Goal: Contribute content

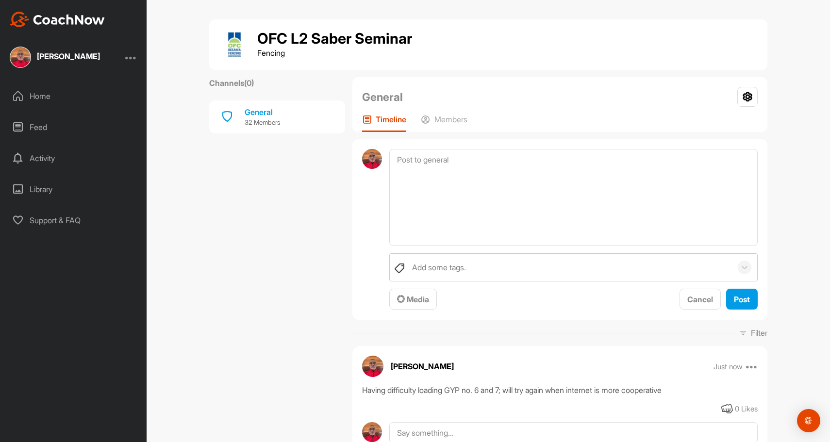
scroll to position [12, 0]
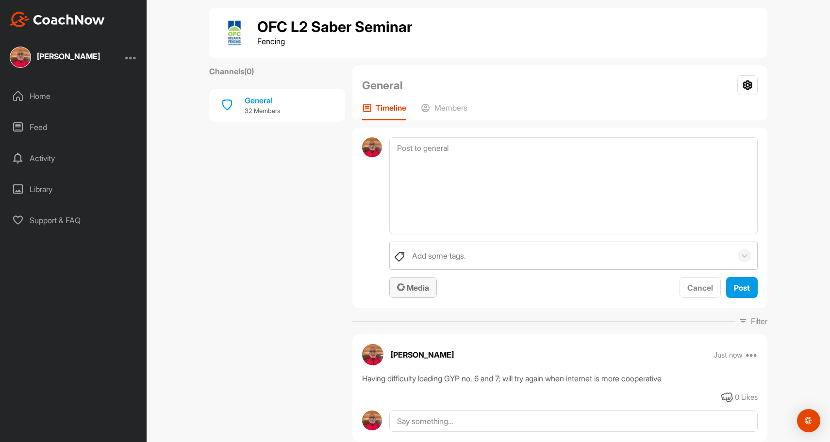
click at [414, 286] on span "Media" at bounding box center [413, 288] width 32 height 10
click at [22, 186] on div "Library" at bounding box center [73, 189] width 137 height 24
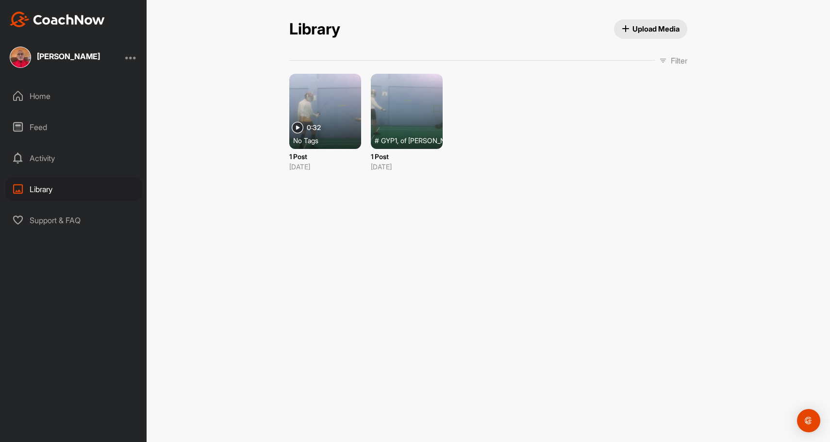
click at [654, 25] on span "Upload Media" at bounding box center [651, 29] width 58 height 10
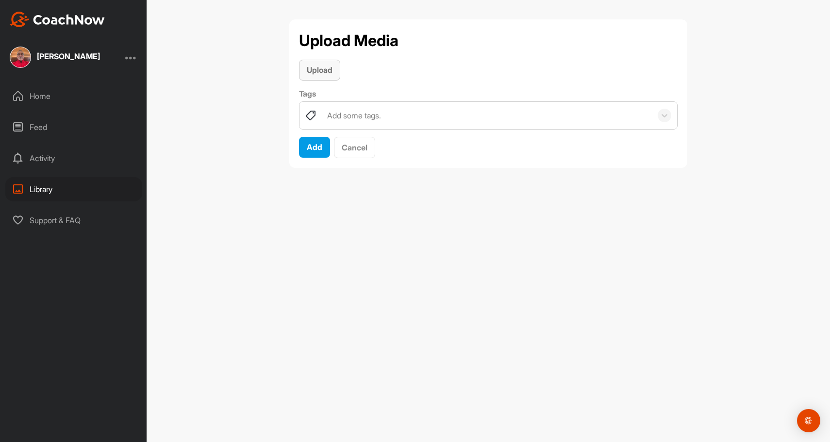
click at [317, 69] on span "Upload" at bounding box center [320, 70] width 26 height 10
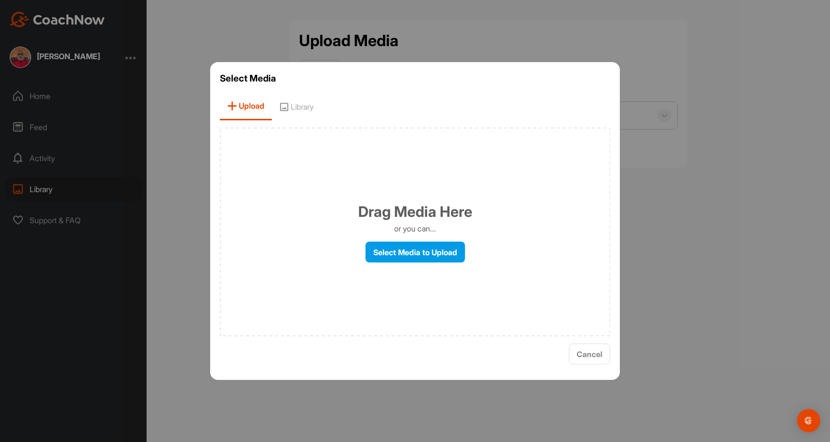
click at [736, 98] on div at bounding box center [415, 221] width 830 height 442
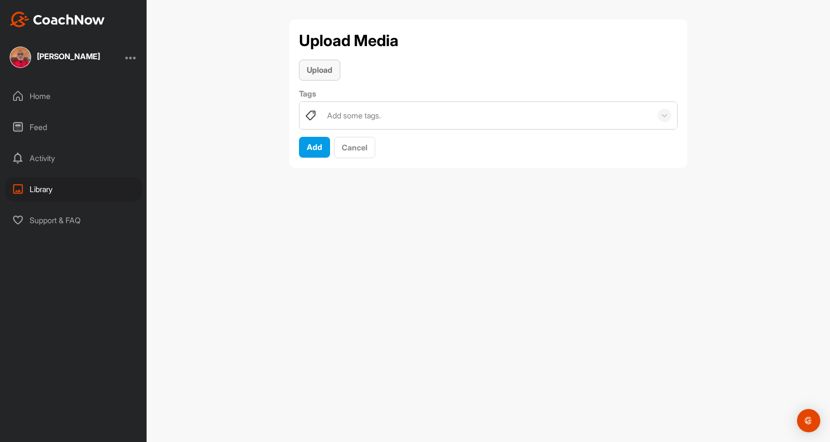
click at [320, 69] on span "Upload" at bounding box center [320, 70] width 26 height 10
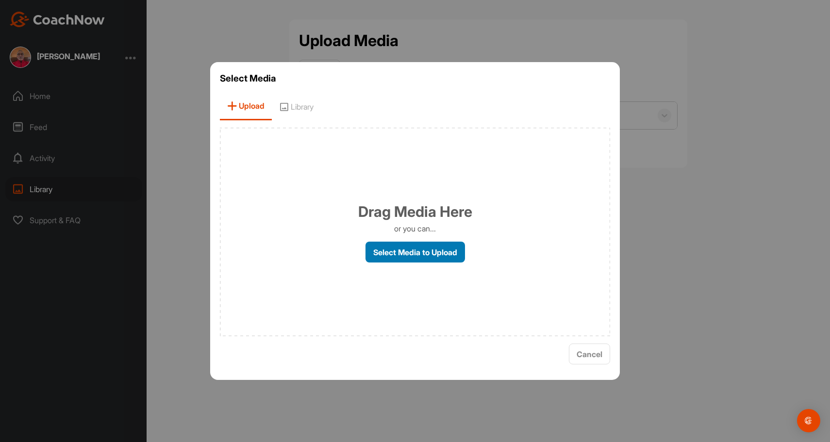
click at [414, 251] on label "Select Media to Upload" at bounding box center [414, 252] width 99 height 21
click at [0, 0] on input "Select Media to Upload" at bounding box center [0, 0] width 0 height 0
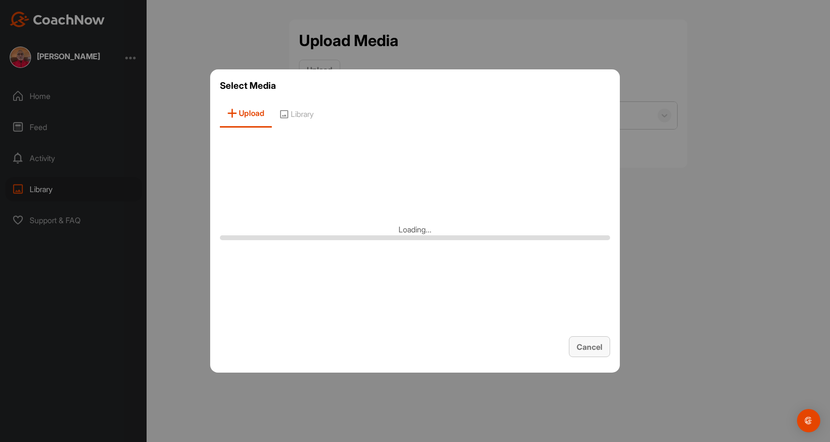
click at [589, 345] on span "Cancel" at bounding box center [589, 347] width 26 height 10
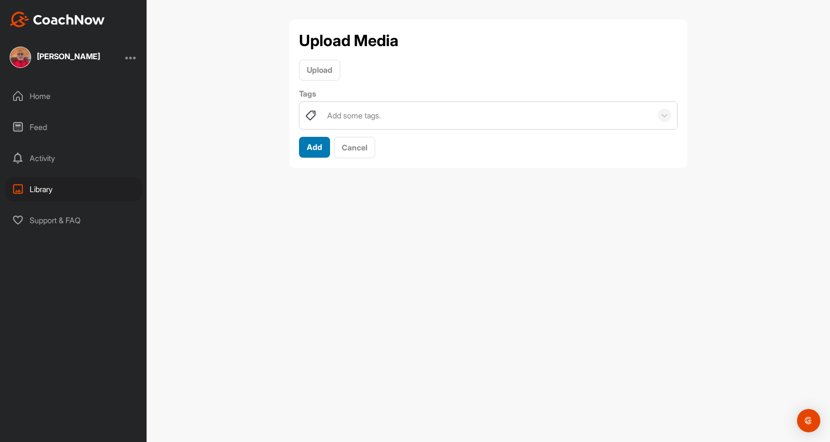
click at [313, 148] on span "Add" at bounding box center [315, 147] width 16 height 10
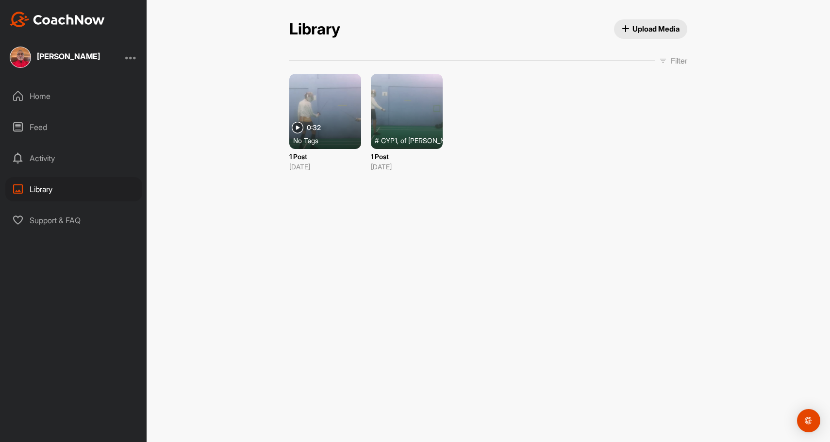
click at [651, 29] on span "Upload Media" at bounding box center [651, 29] width 58 height 10
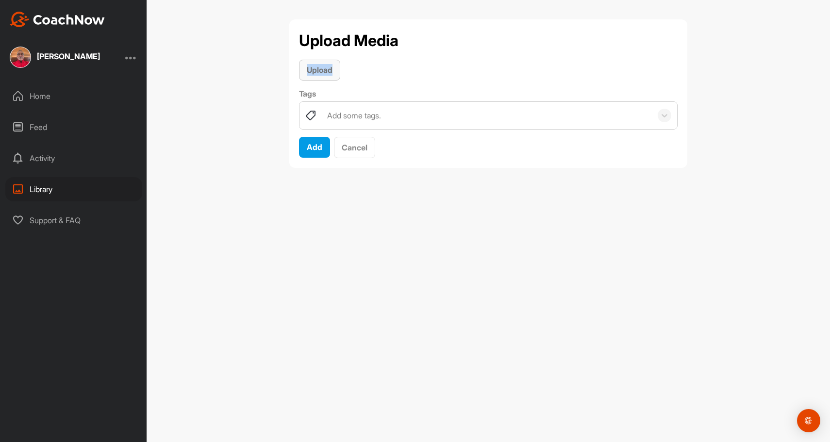
click at [316, 65] on span "Upload" at bounding box center [320, 70] width 26 height 10
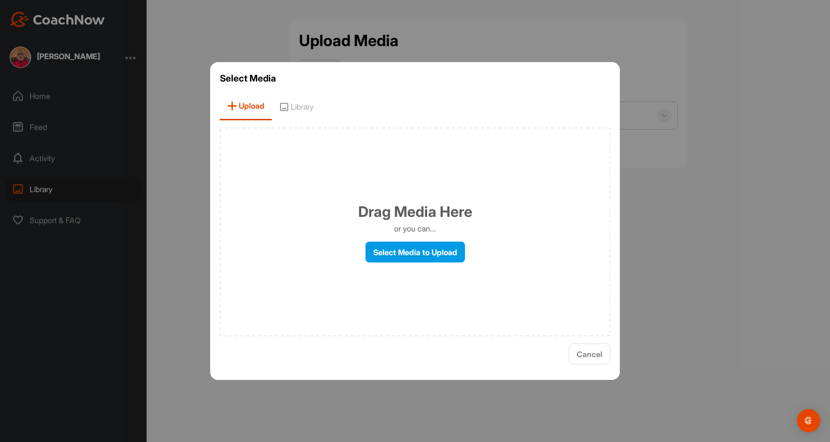
click at [608, 0] on html "[PERSON_NAME] Home Feed Activity Library Support & FAQ + Create New Space New G…" at bounding box center [415, 221] width 830 height 442
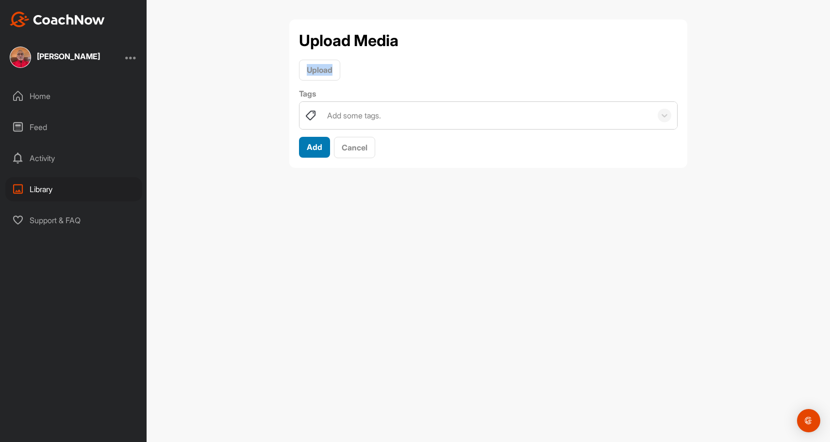
click at [311, 147] on span "Add" at bounding box center [315, 147] width 16 height 10
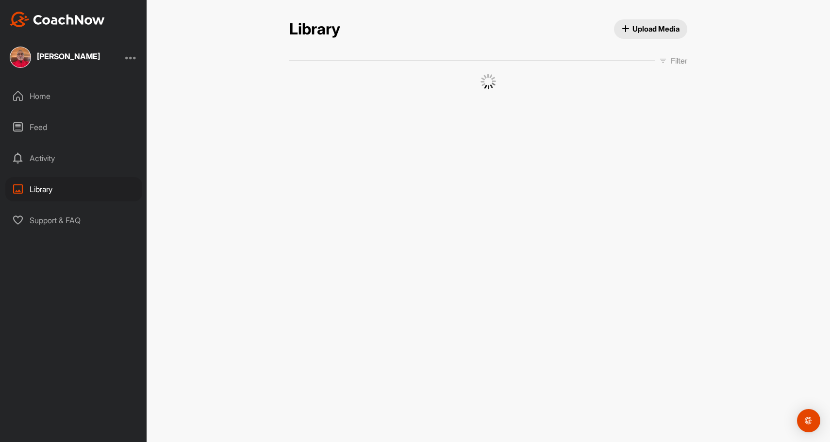
click at [311, 147] on div "Library Upload Media Library Upload Media Filter Media Type Images Videos Audio…" at bounding box center [488, 221] width 683 height 442
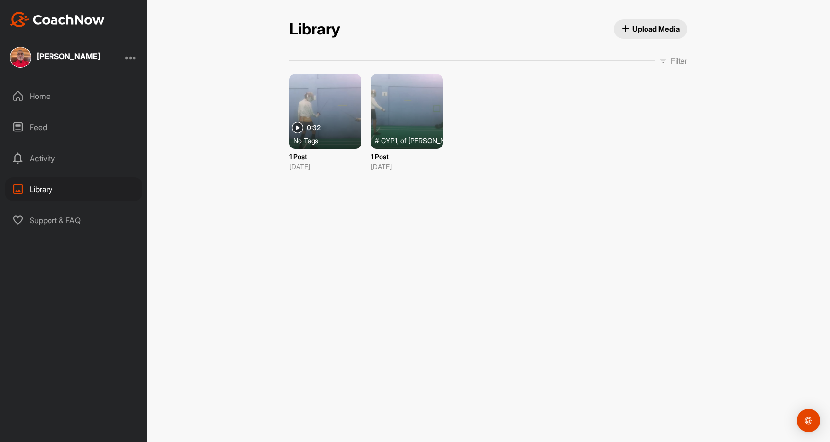
drag, startPoint x: 311, startPoint y: 147, endPoint x: 308, endPoint y: 154, distance: 8.2
click at [308, 154] on p "1 Post" at bounding box center [325, 156] width 72 height 10
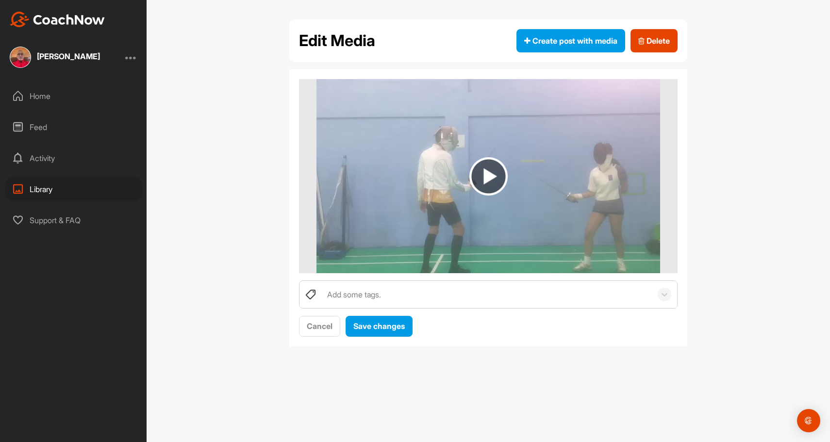
click at [42, 100] on div "Home" at bounding box center [73, 96] width 137 height 24
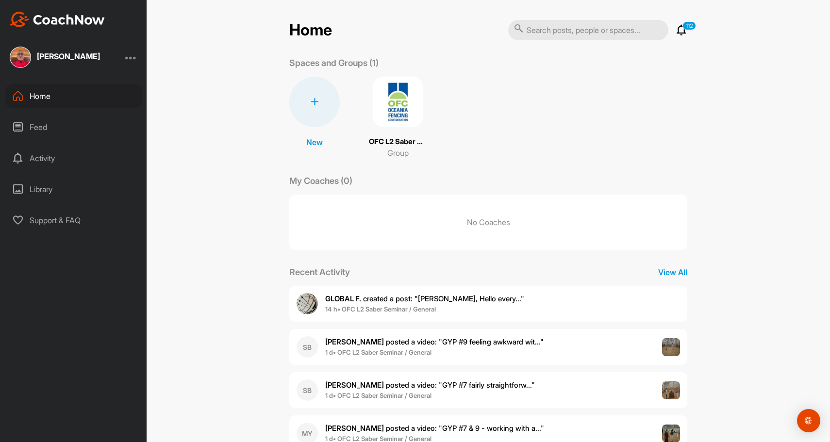
click at [397, 111] on img at bounding box center [398, 102] width 50 height 50
